Goal: Task Accomplishment & Management: Manage account settings

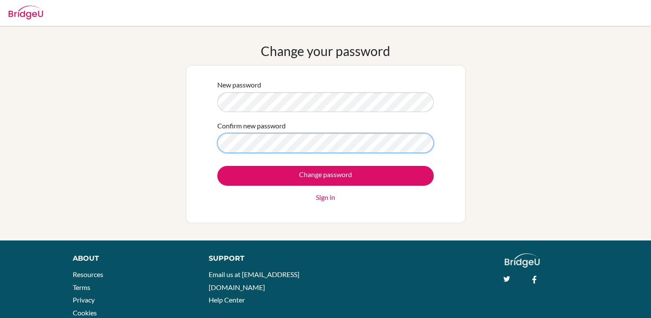
click at [217, 166] on input "Change password" at bounding box center [325, 176] width 216 height 20
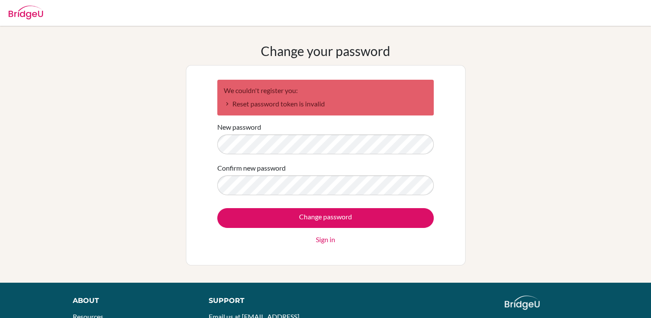
click at [19, 16] on img at bounding box center [26, 13] width 34 height 14
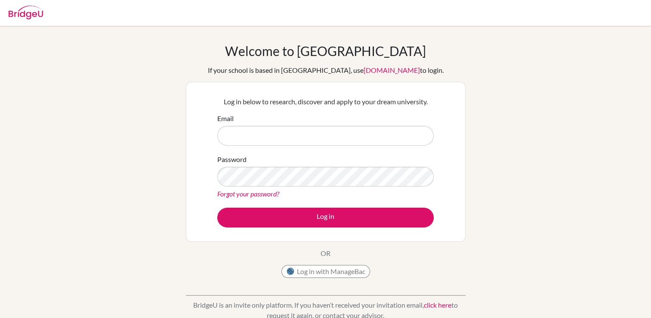
type input "s"
type input "023neb920@sxc.edu.np"
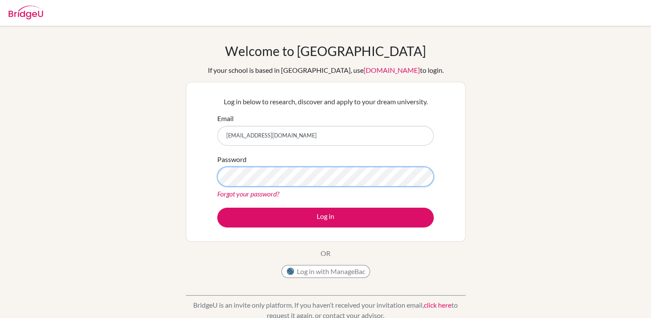
click at [217, 207] on button "Log in" at bounding box center [325, 217] width 216 height 20
